Goal: Information Seeking & Learning: Learn about a topic

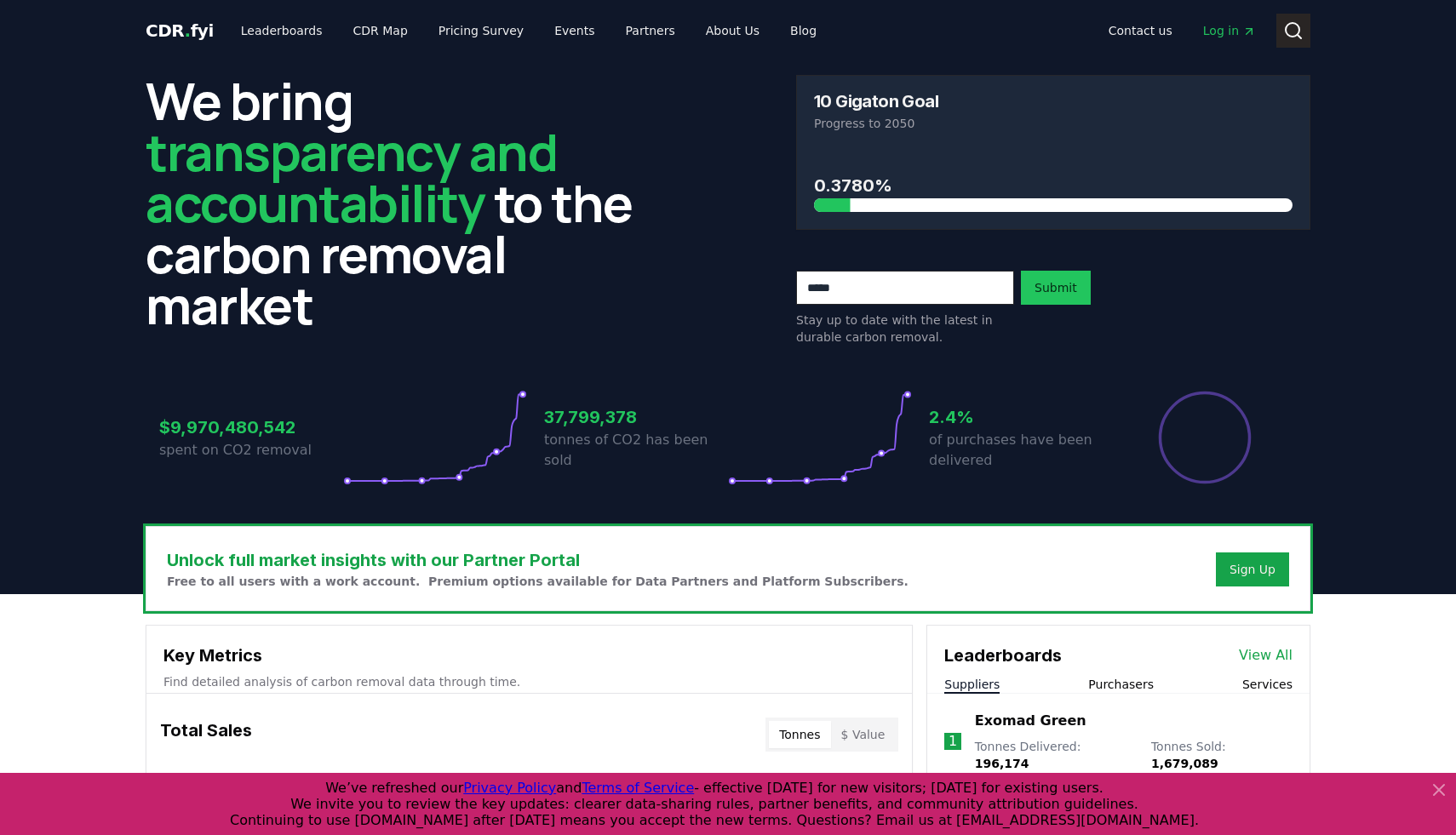
click at [1299, 31] on circle at bounding box center [1292, 29] width 13 height 13
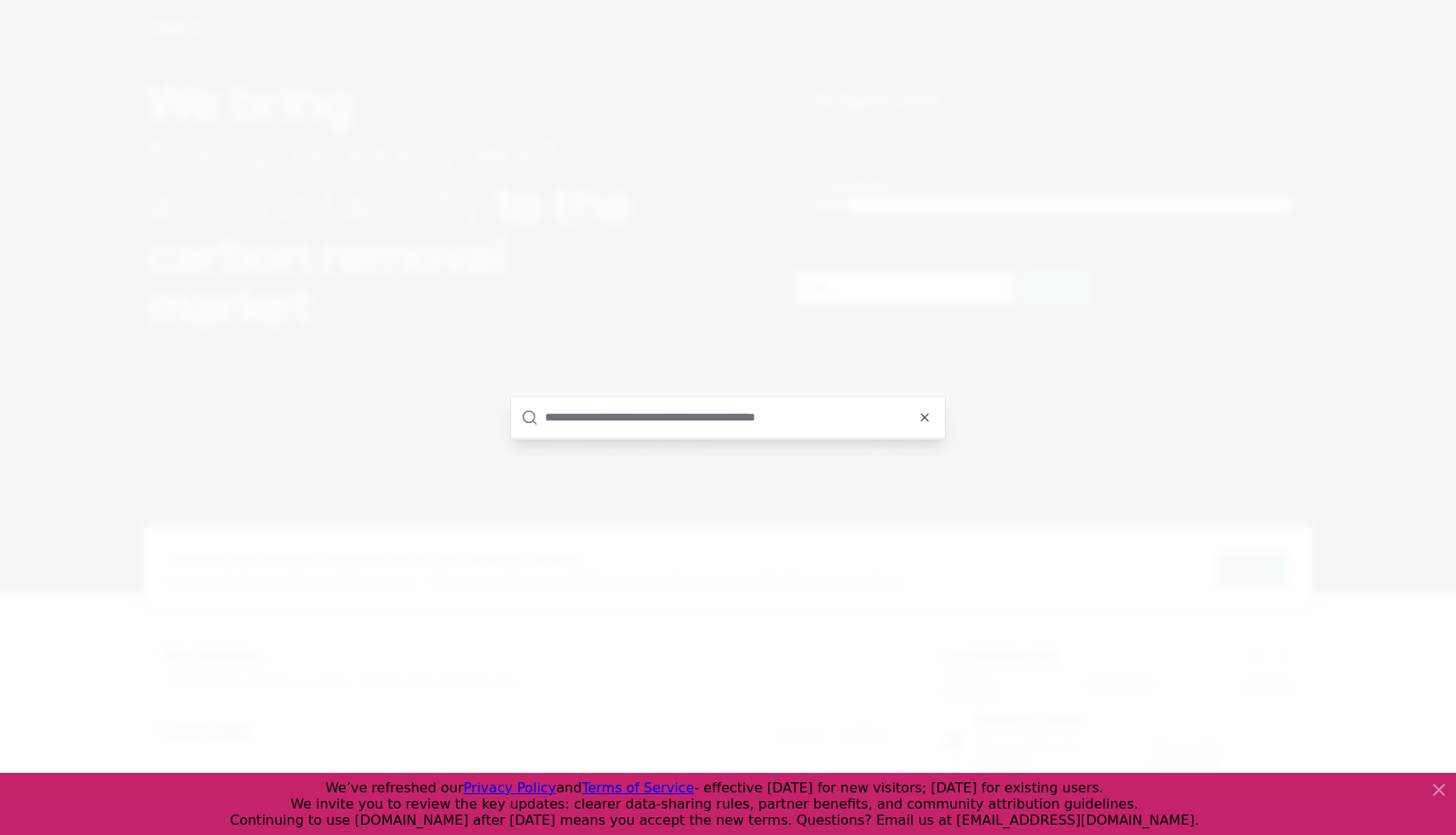
click at [797, 408] on input "text" at bounding box center [739, 417] width 390 height 41
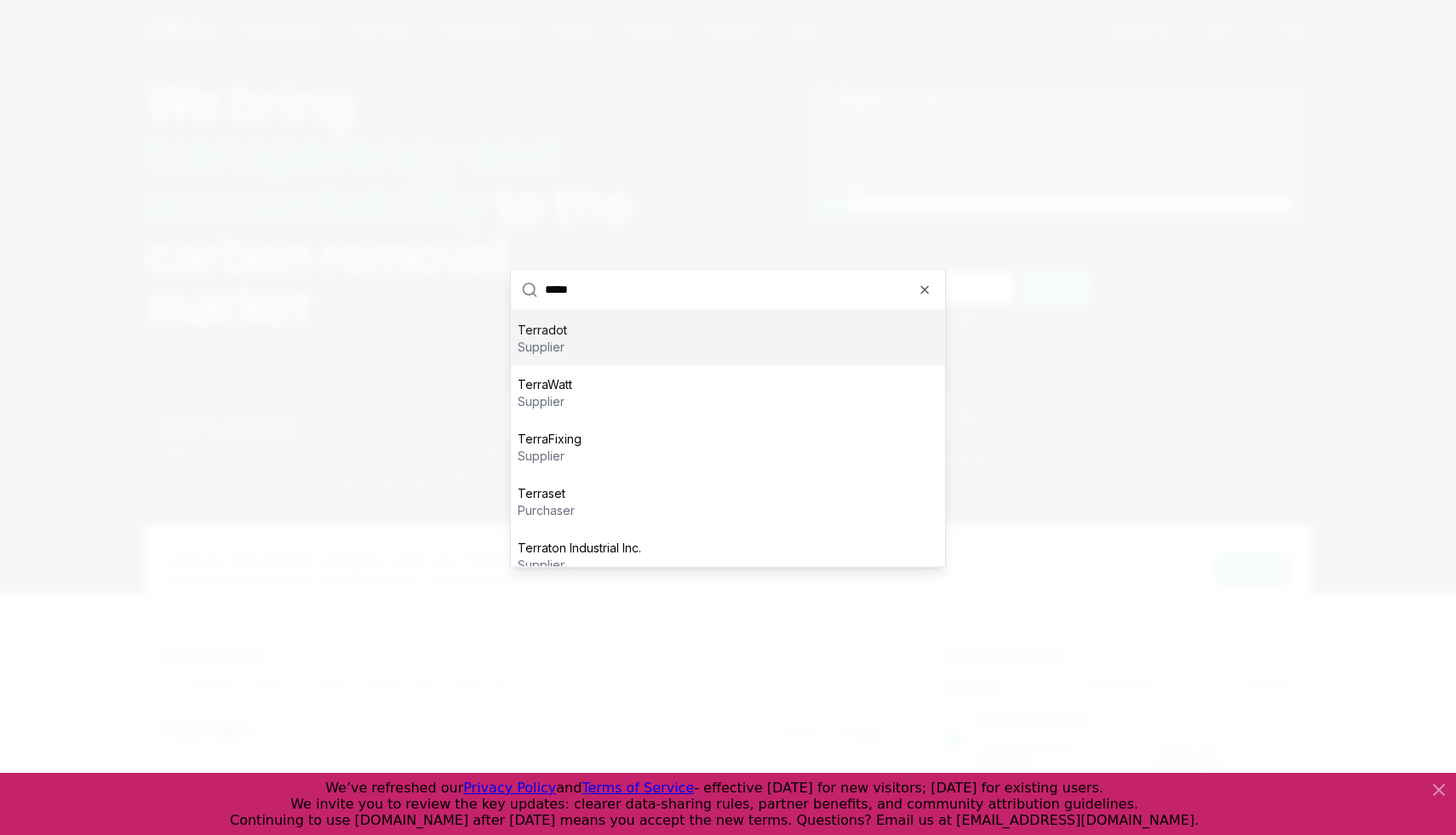
type input "*****"
click at [675, 327] on div "Terradot supplier" at bounding box center [728, 337] width 434 height 54
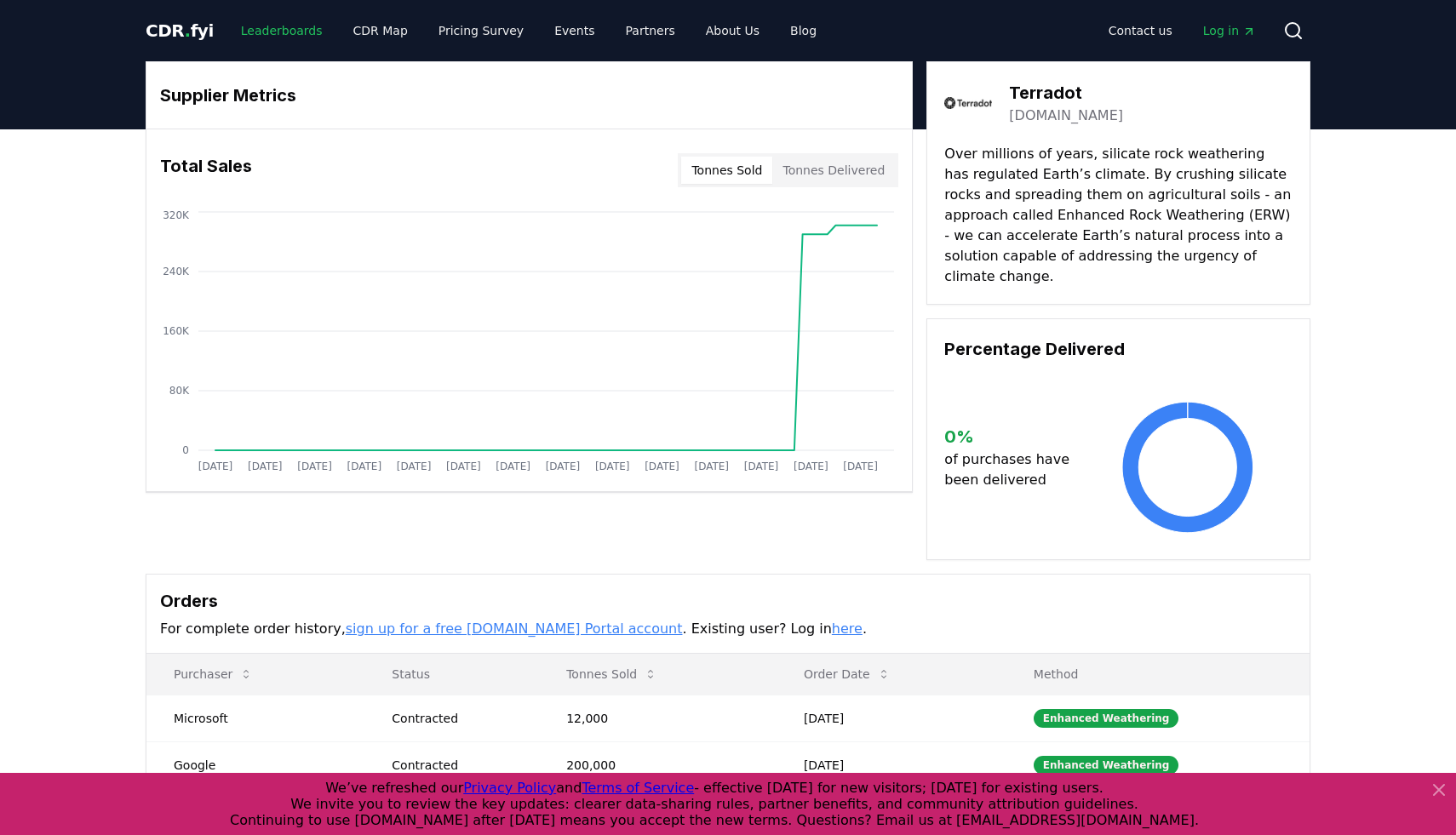
click at [291, 24] on link "Leaderboards" at bounding box center [282, 30] width 109 height 30
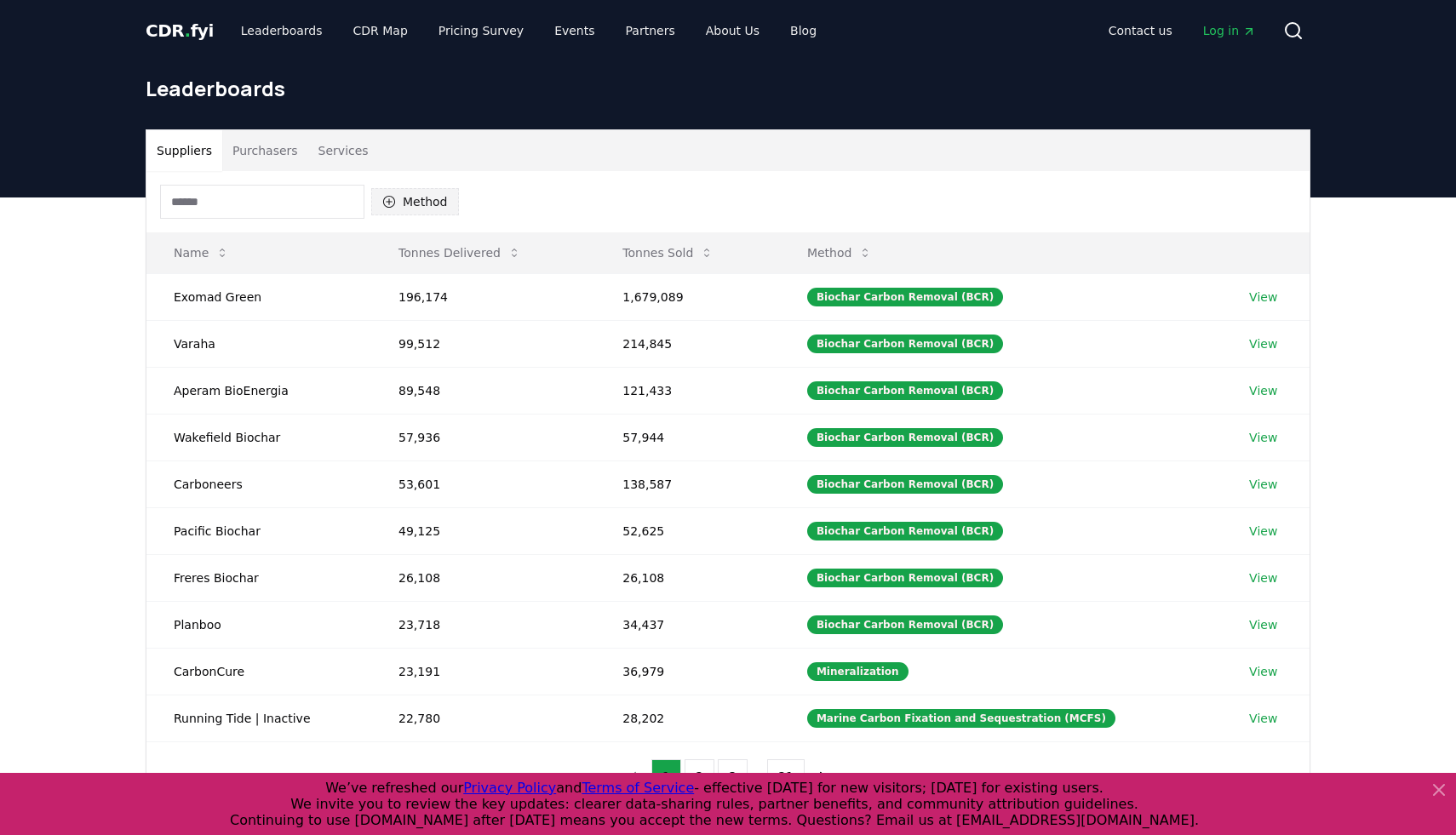
click at [419, 203] on button "Method" at bounding box center [415, 201] width 88 height 27
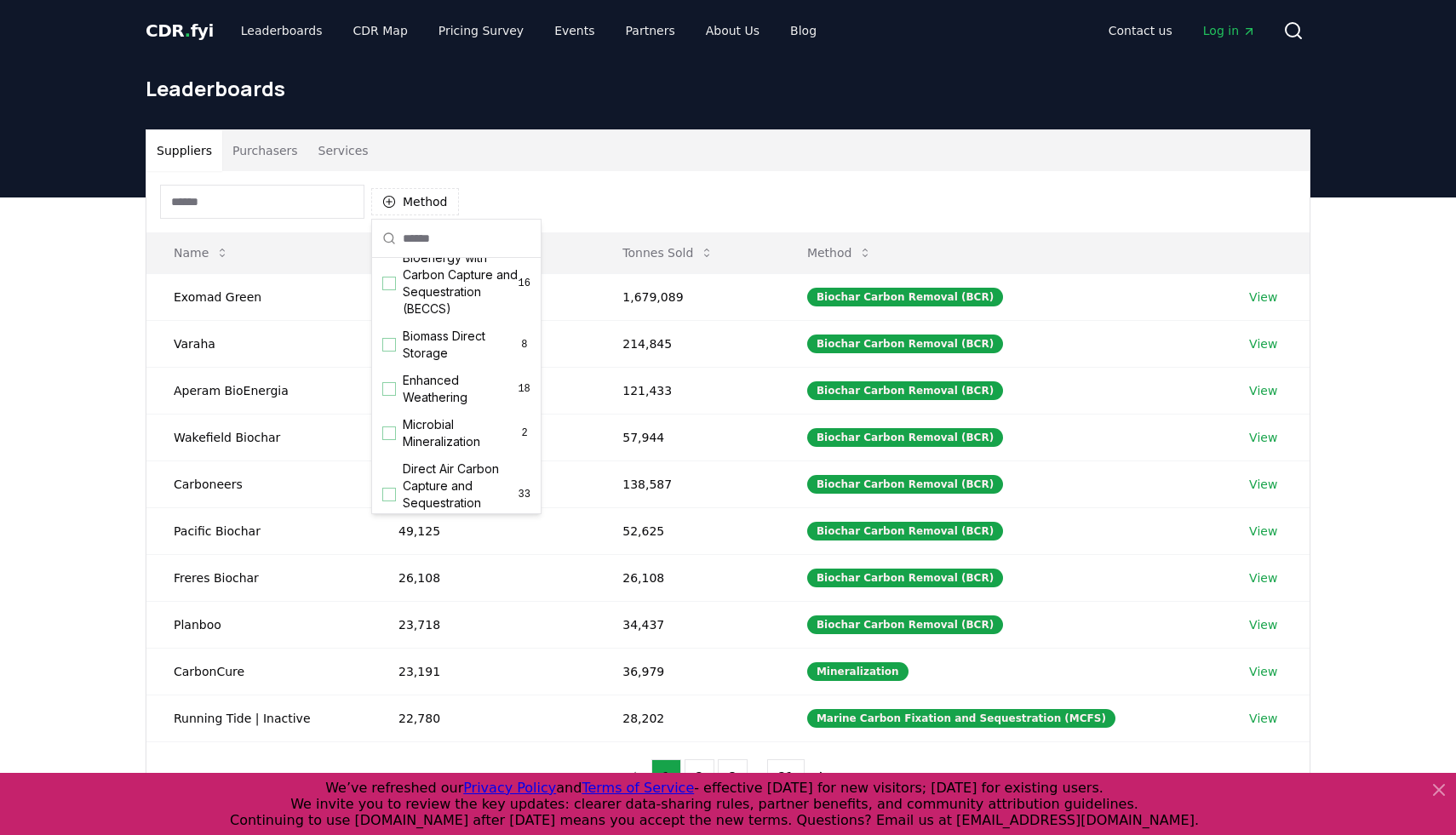
scroll to position [212, 0]
click at [383, 385] on div "Suggestions" at bounding box center [389, 388] width 13 height 13
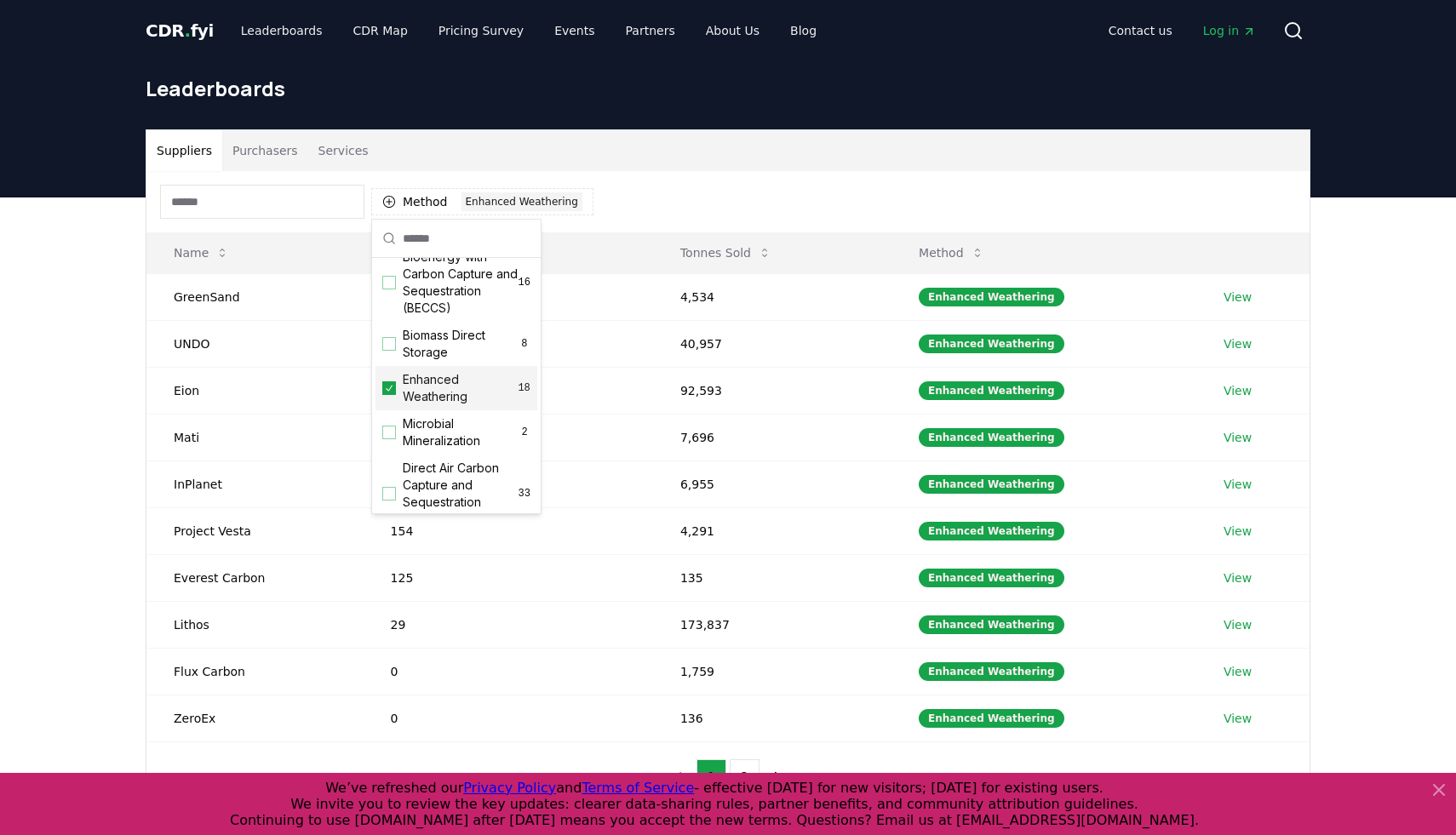
click at [38, 288] on div "Suppliers Purchasers Services Method 1 Enhanced Weathering Name Tonnes Delivere…" at bounding box center [728, 537] width 1456 height 681
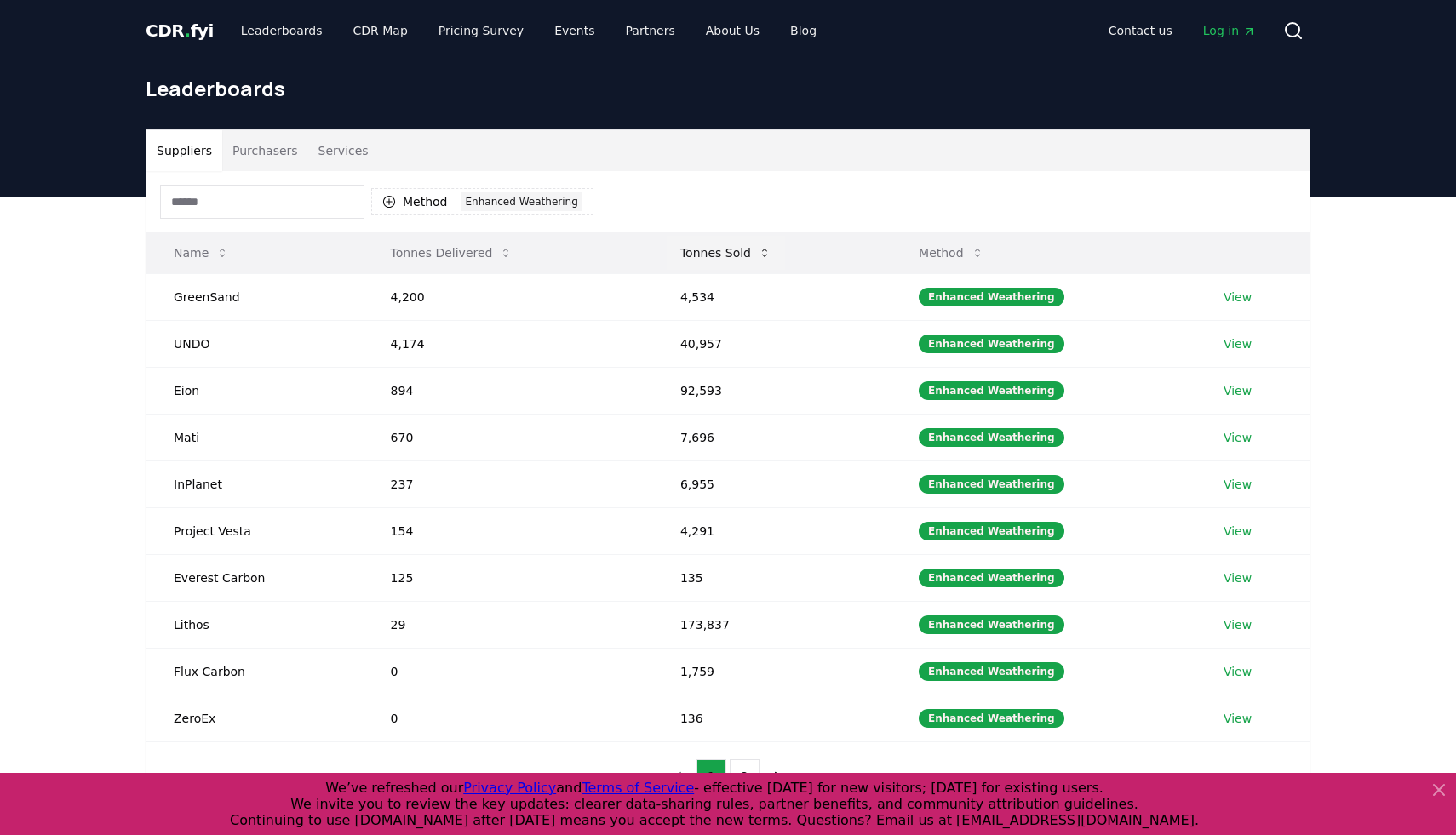
click at [765, 256] on icon at bounding box center [764, 253] width 13 height 13
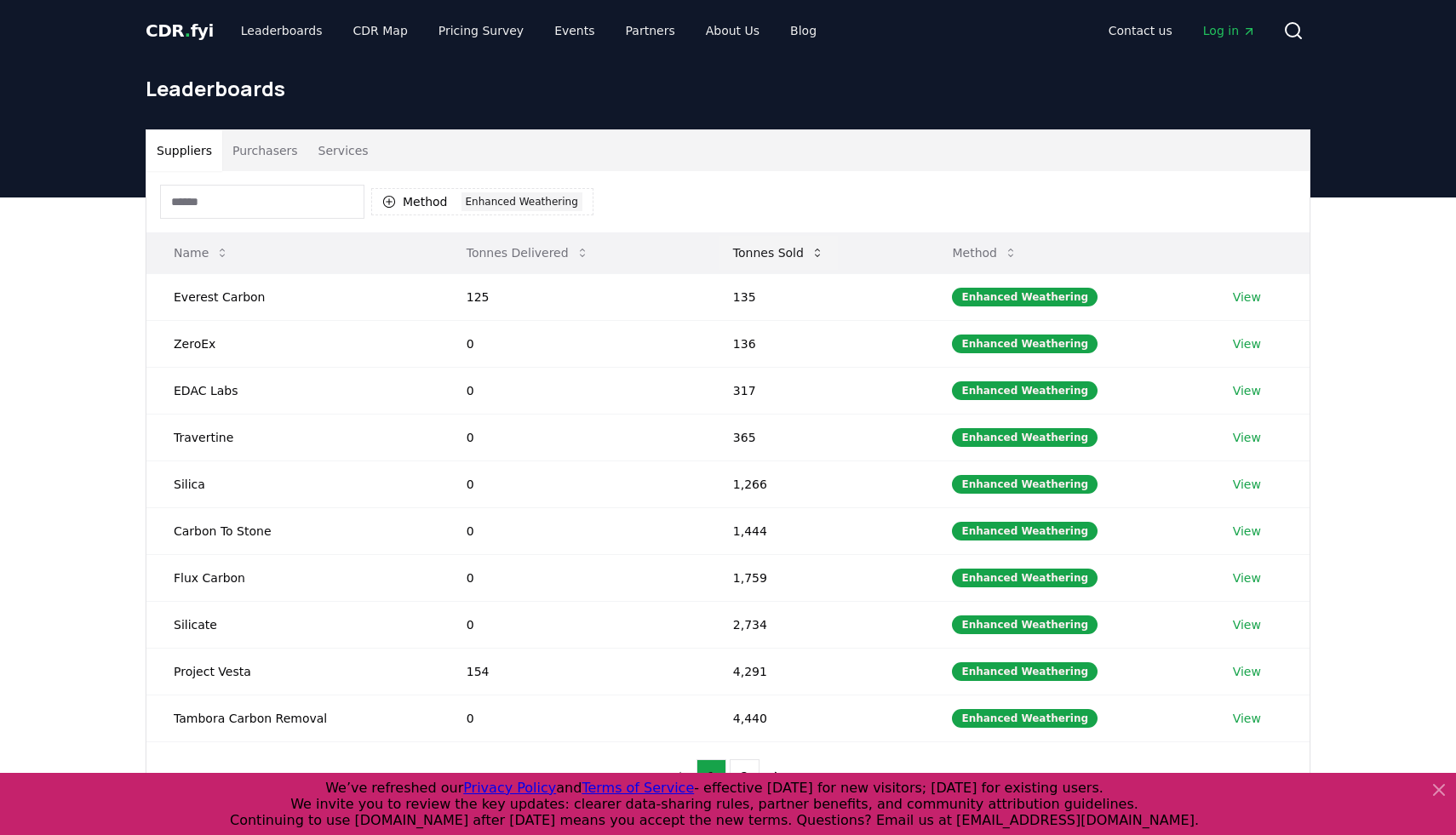
click at [765, 256] on button "Tonnes Sold" at bounding box center [778, 253] width 118 height 34
